Goal: Navigation & Orientation: Find specific page/section

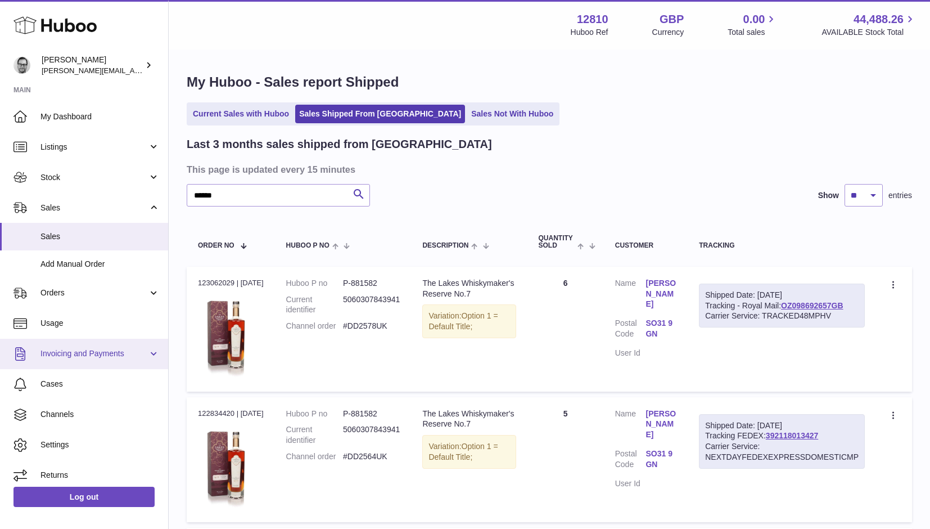
click at [65, 355] on span "Invoicing and Payments" at bounding box center [94, 353] width 107 height 11
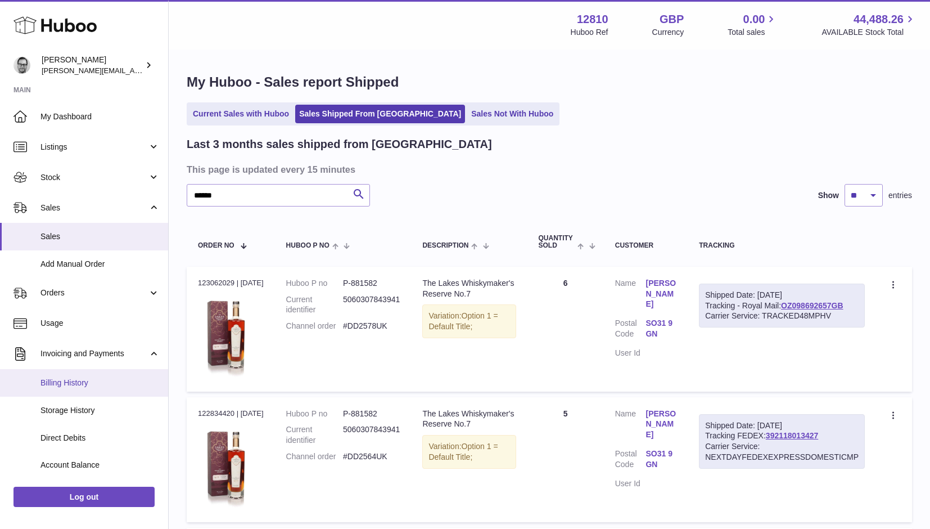
click at [60, 378] on span "Billing History" at bounding box center [100, 382] width 119 height 11
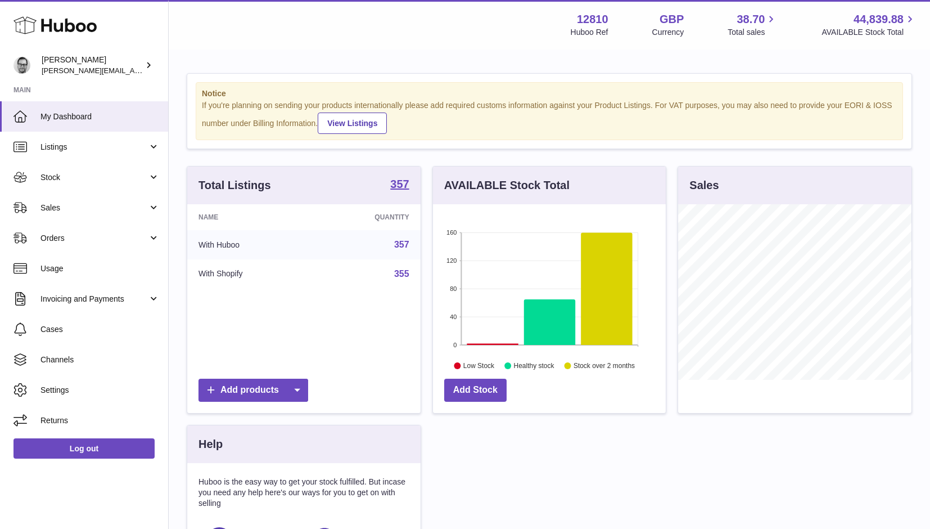
scroll to position [176, 233]
click at [97, 298] on span "Invoicing and Payments" at bounding box center [94, 299] width 107 height 11
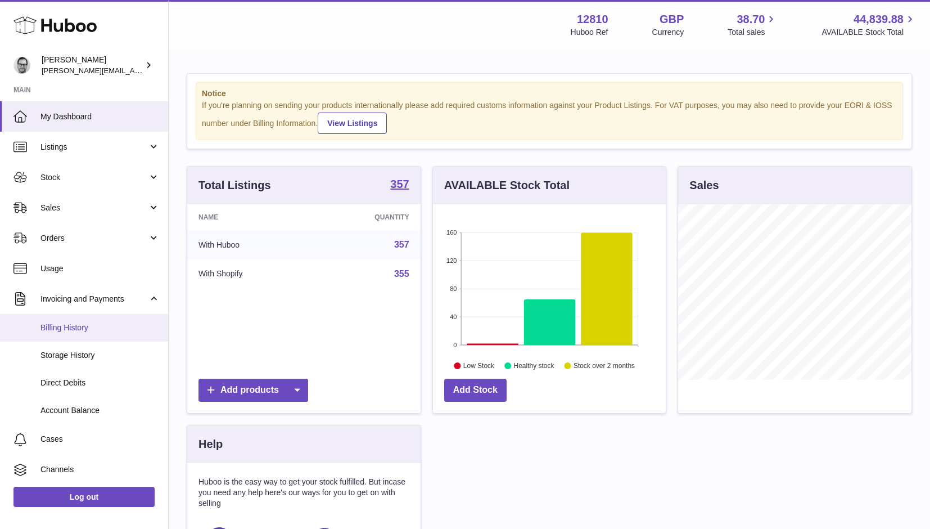
click at [68, 323] on span "Billing History" at bounding box center [100, 327] width 119 height 11
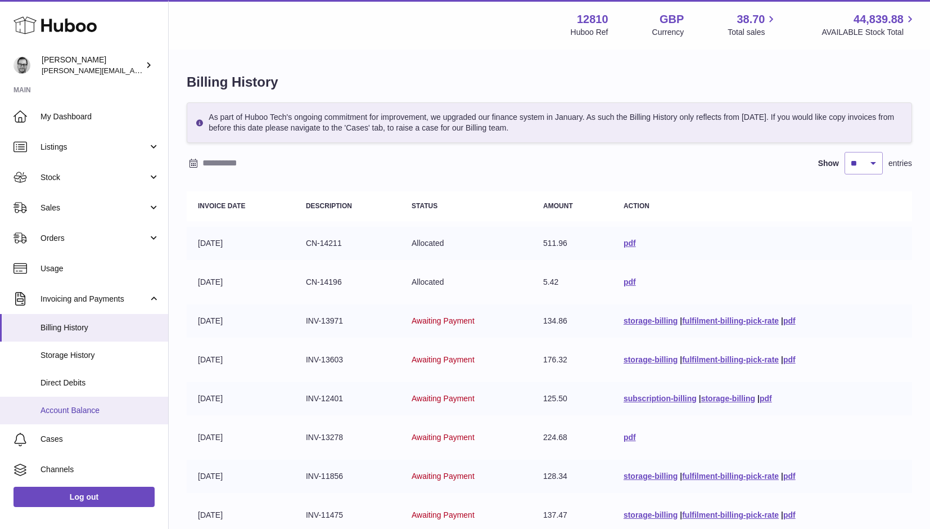
click at [73, 412] on span "Account Balance" at bounding box center [100, 410] width 119 height 11
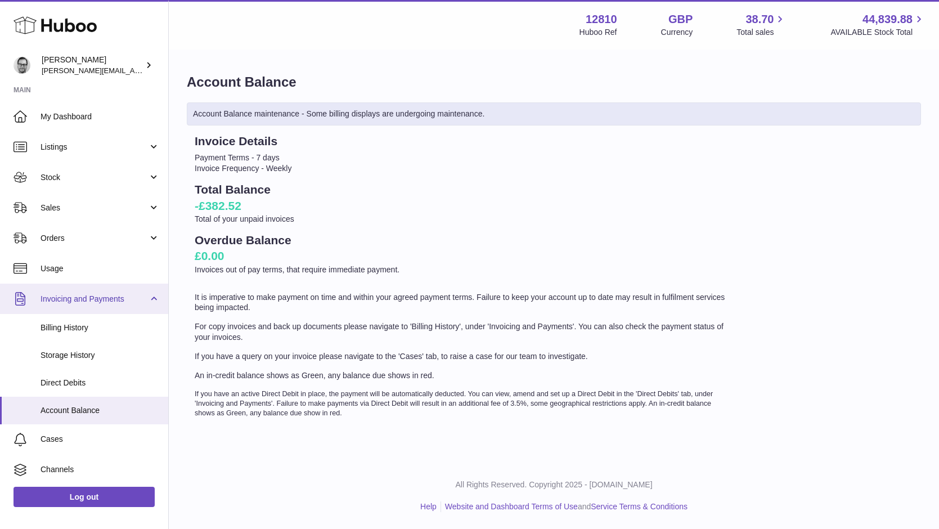
scroll to position [20, 0]
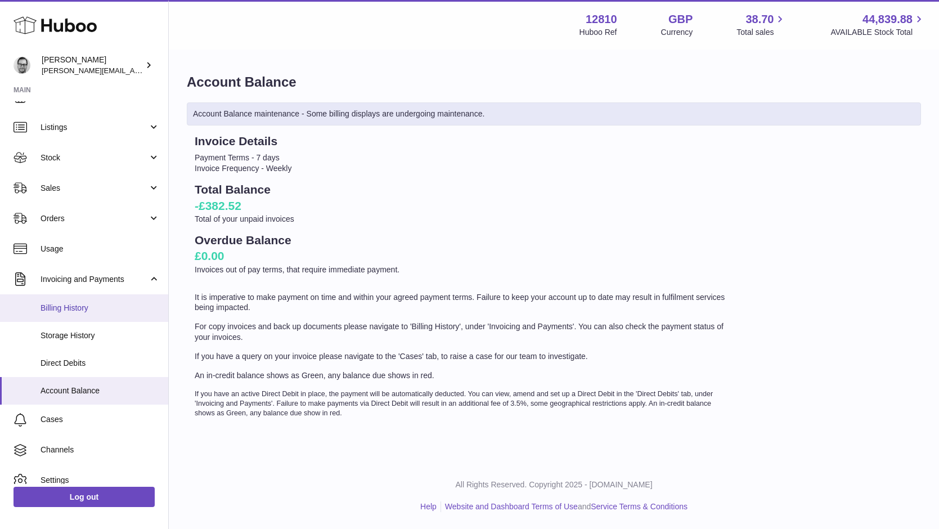
click at [68, 307] on span "Billing History" at bounding box center [100, 308] width 119 height 11
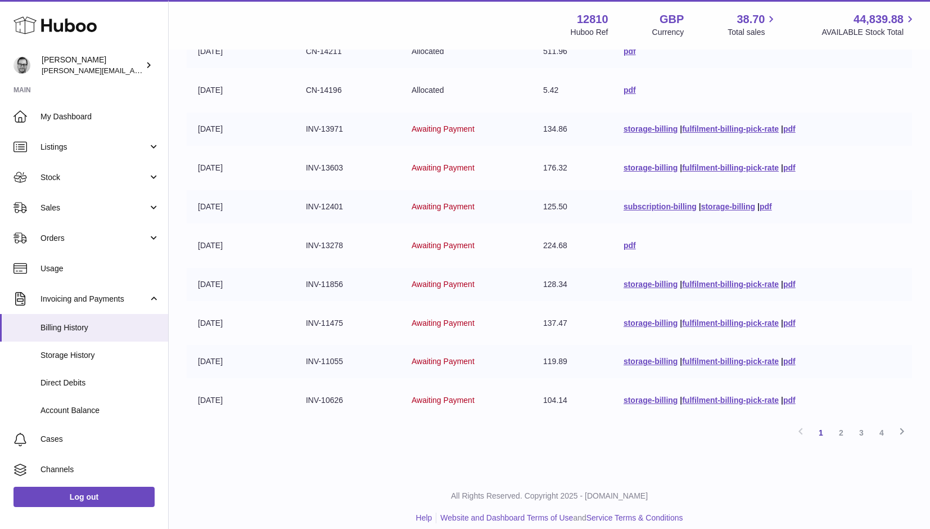
scroll to position [203, 0]
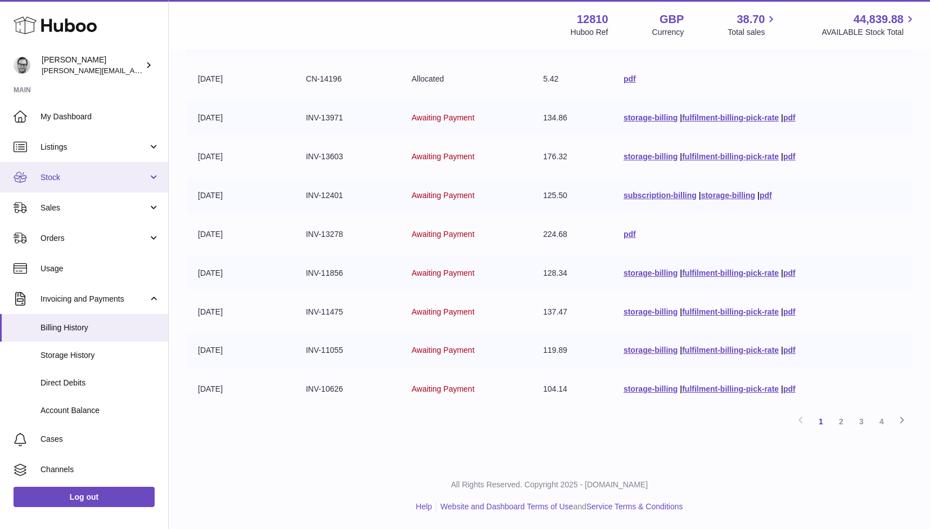
click at [57, 170] on link "Stock" at bounding box center [84, 177] width 168 height 30
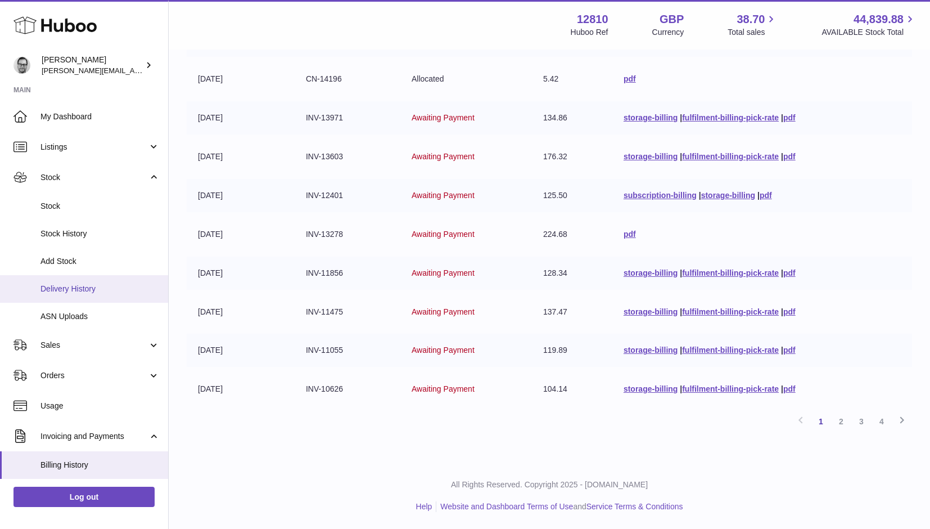
click at [59, 296] on link "Delivery History" at bounding box center [84, 289] width 168 height 28
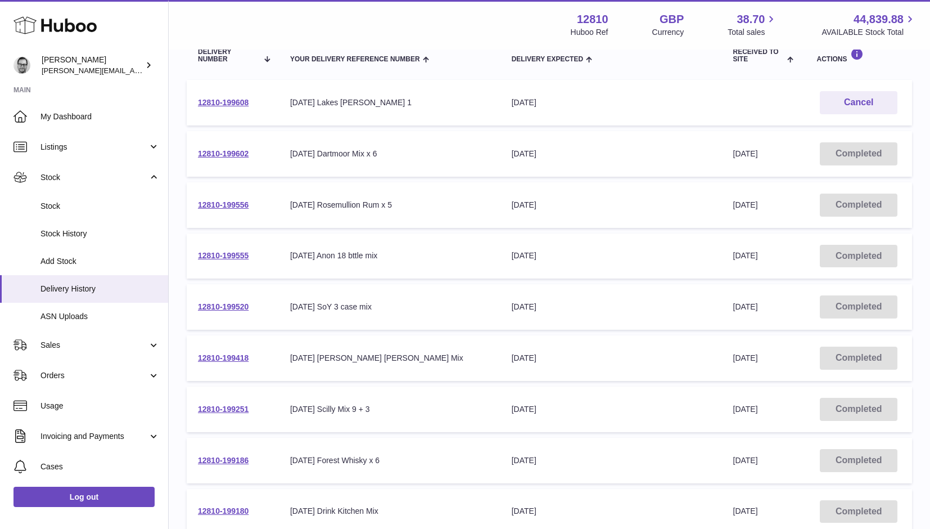
scroll to position [151, 0]
